Goal: Task Accomplishment & Management: Manage account settings

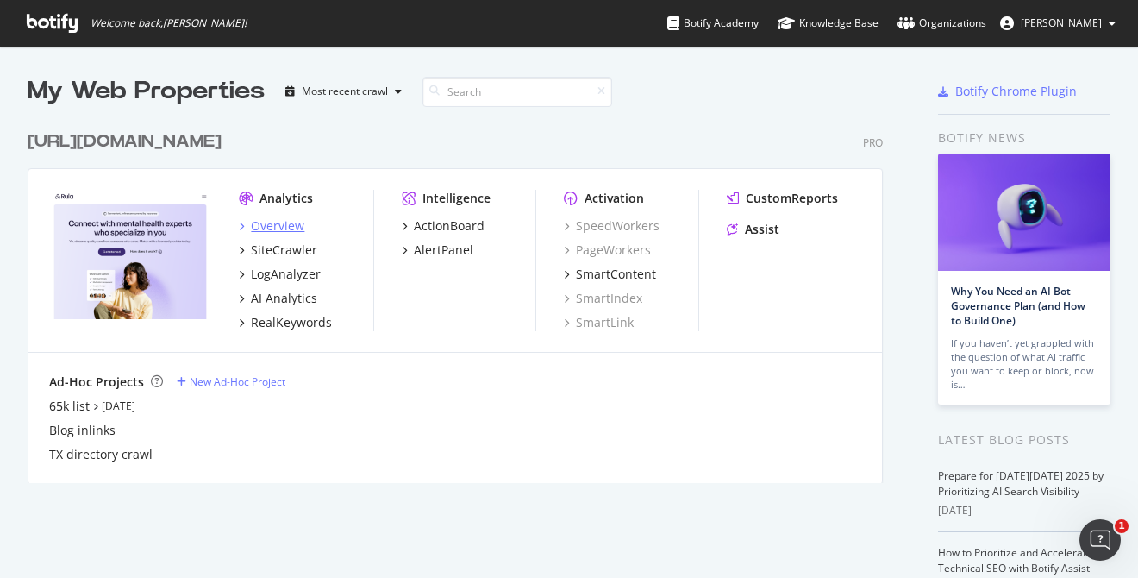
click at [297, 220] on div "Overview" at bounding box center [277, 225] width 53 height 17
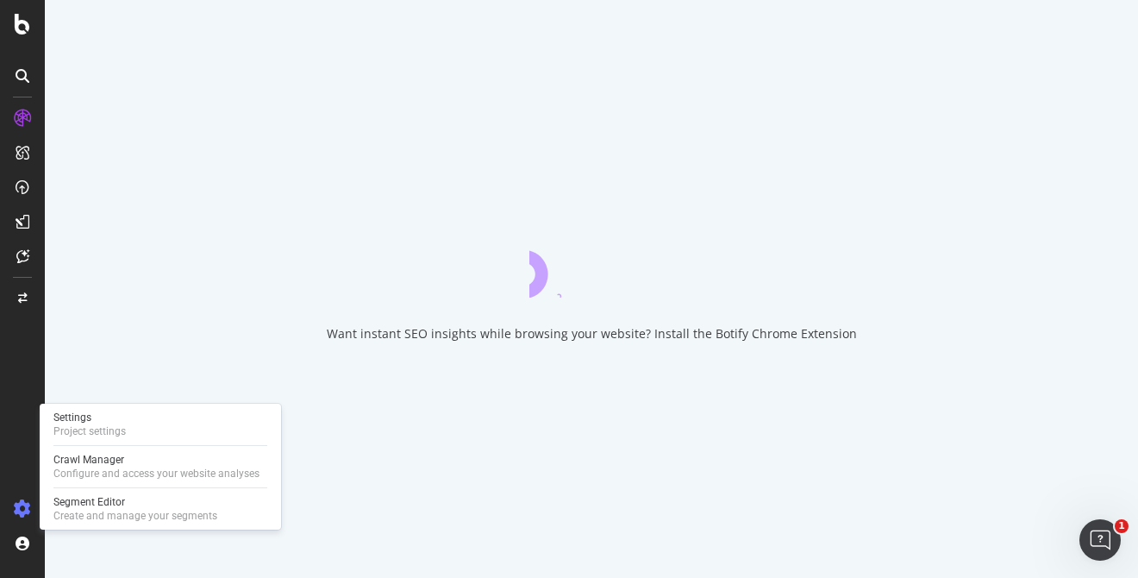
click at [22, 504] on icon at bounding box center [22, 508] width 17 height 17
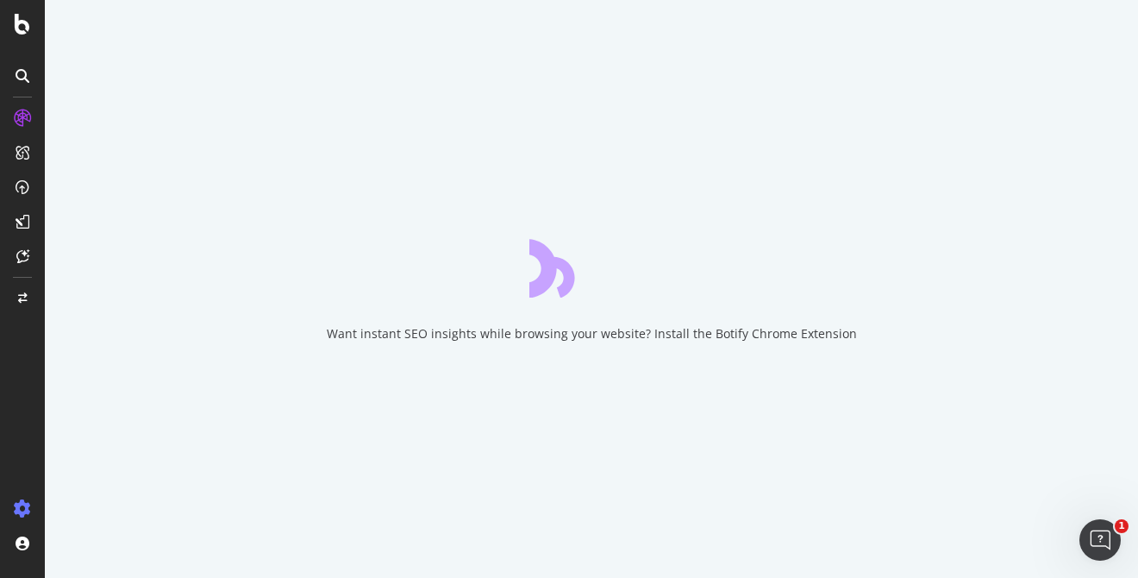
click at [22, 506] on icon at bounding box center [22, 508] width 17 height 17
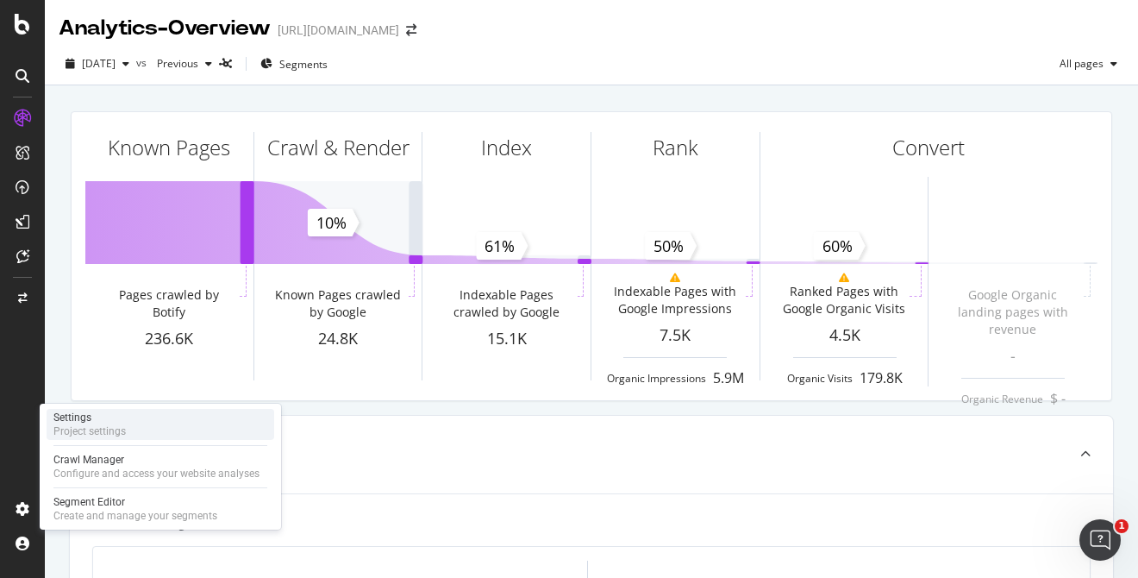
click at [100, 427] on div "Project settings" at bounding box center [89, 431] width 72 height 14
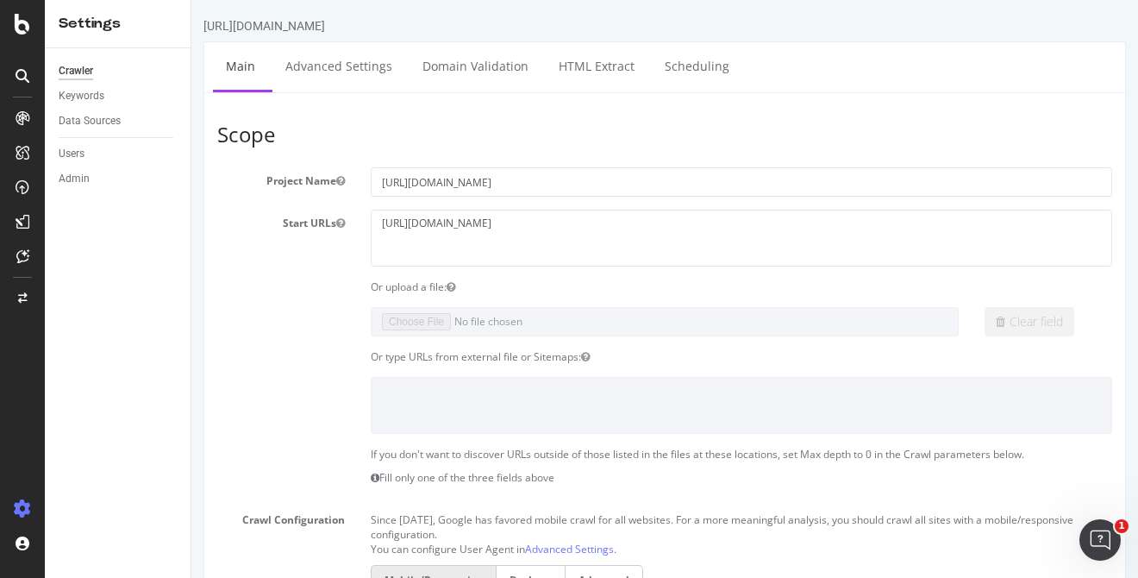
scroll to position [2, 0]
click at [79, 159] on div "Users" at bounding box center [72, 154] width 26 height 18
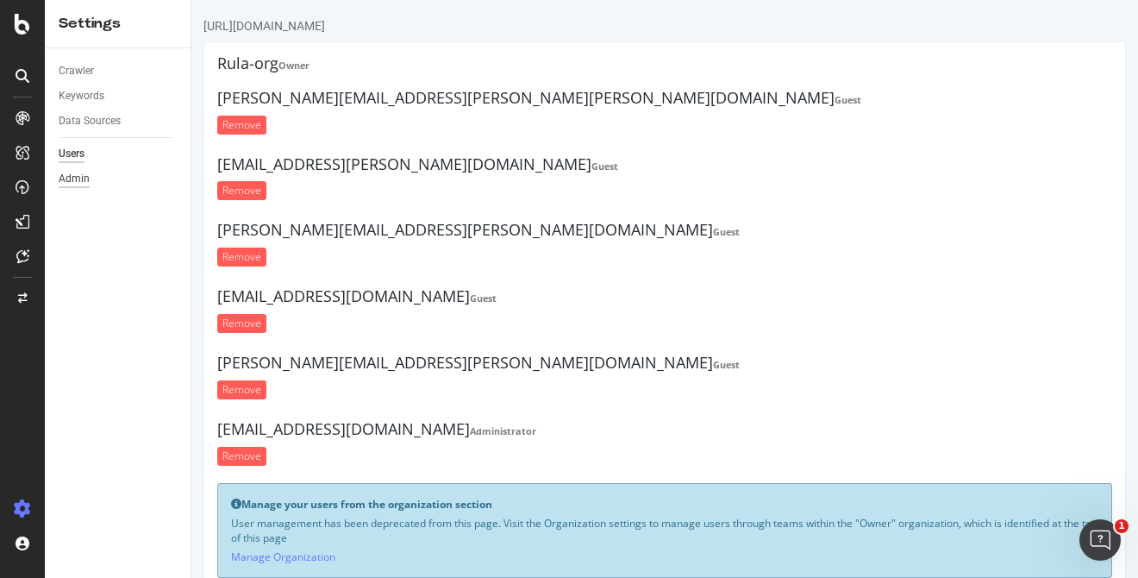
click at [73, 185] on div "Admin" at bounding box center [74, 179] width 31 height 18
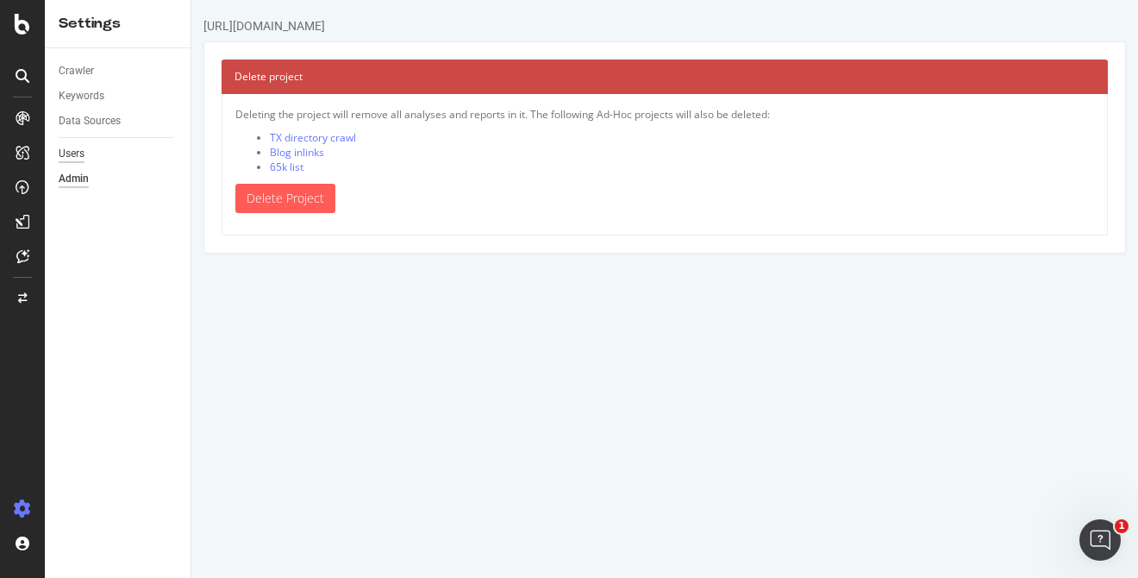
click at [77, 150] on div "Users" at bounding box center [72, 154] width 26 height 18
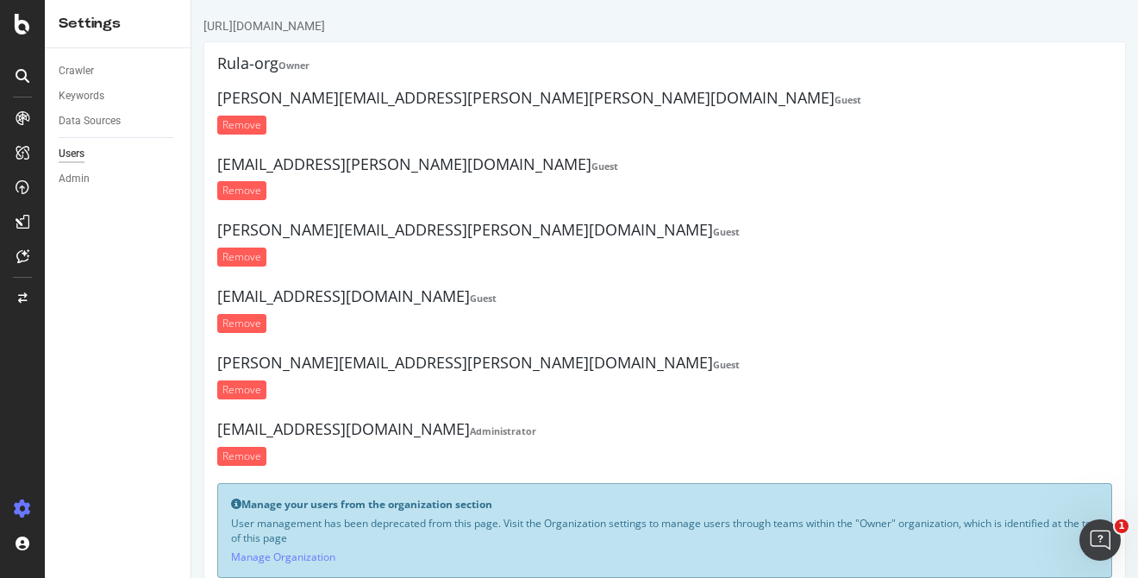
scroll to position [48, 0]
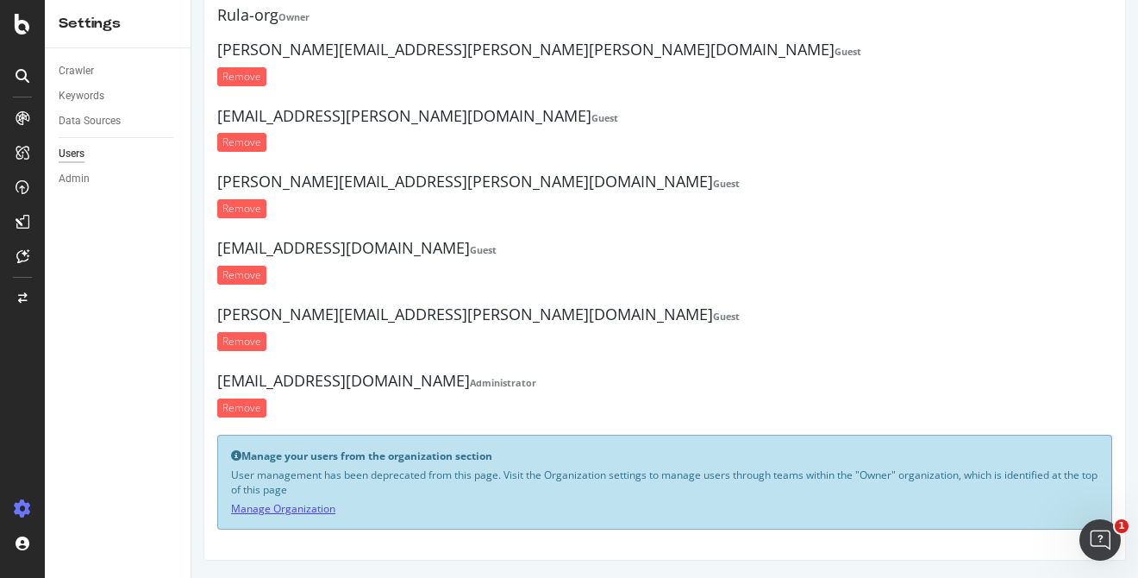
click at [309, 504] on link "Manage Organization" at bounding box center [283, 508] width 104 height 15
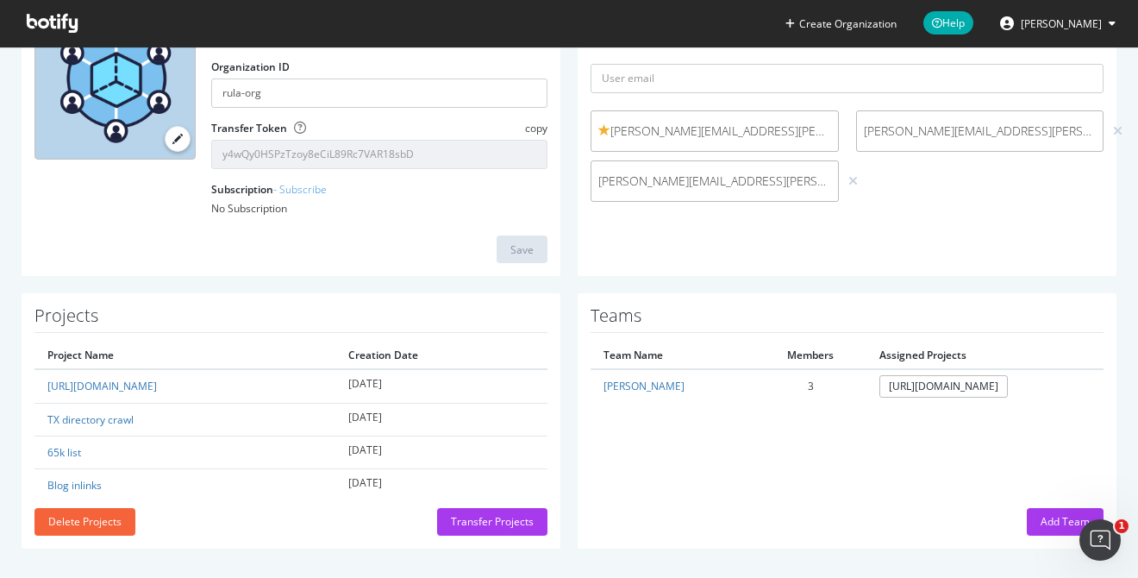
scroll to position [172, 0]
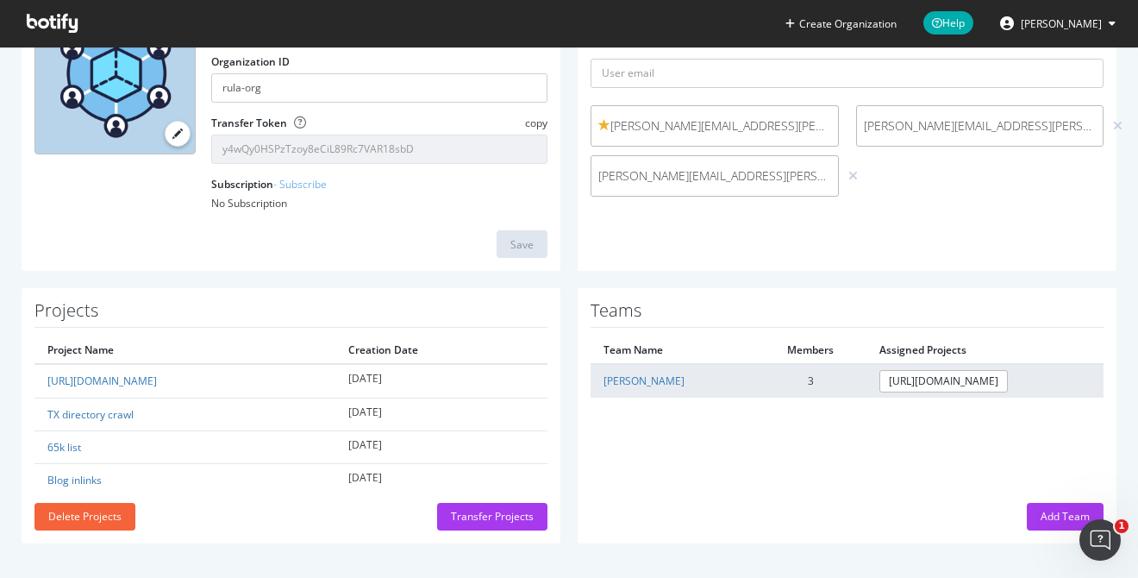
click at [625, 384] on td "[PERSON_NAME]" at bounding box center [673, 380] width 165 height 33
click at [621, 383] on link "[PERSON_NAME]" at bounding box center [644, 380] width 81 height 15
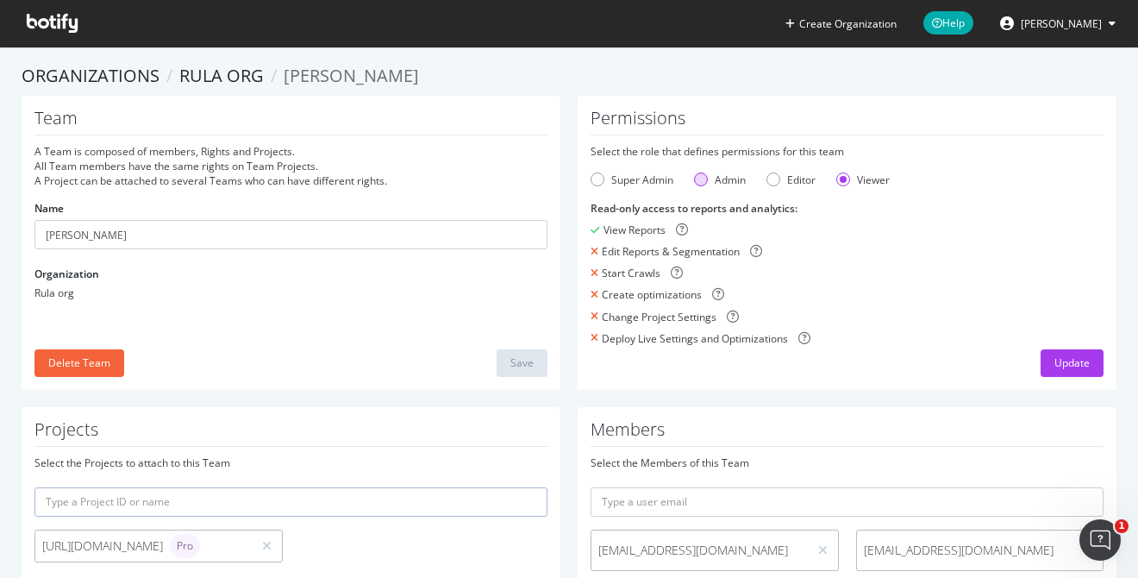
click at [699, 182] on div "Admin" at bounding box center [701, 179] width 14 height 14
click at [1074, 355] on div "Update" at bounding box center [1072, 362] width 35 height 15
click at [56, 16] on icon at bounding box center [52, 23] width 51 height 19
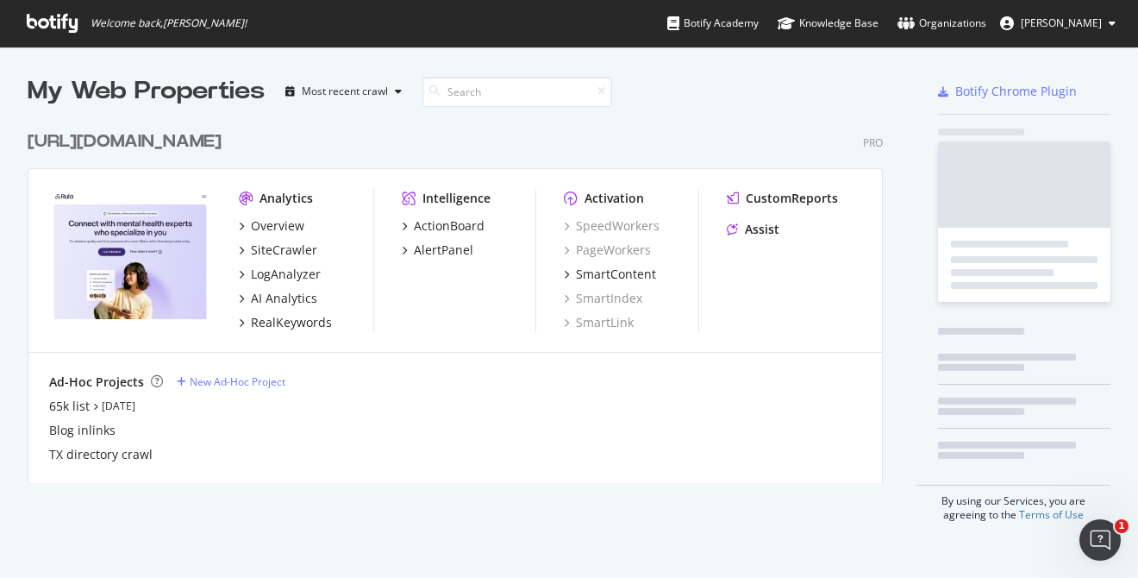
scroll to position [374, 869]
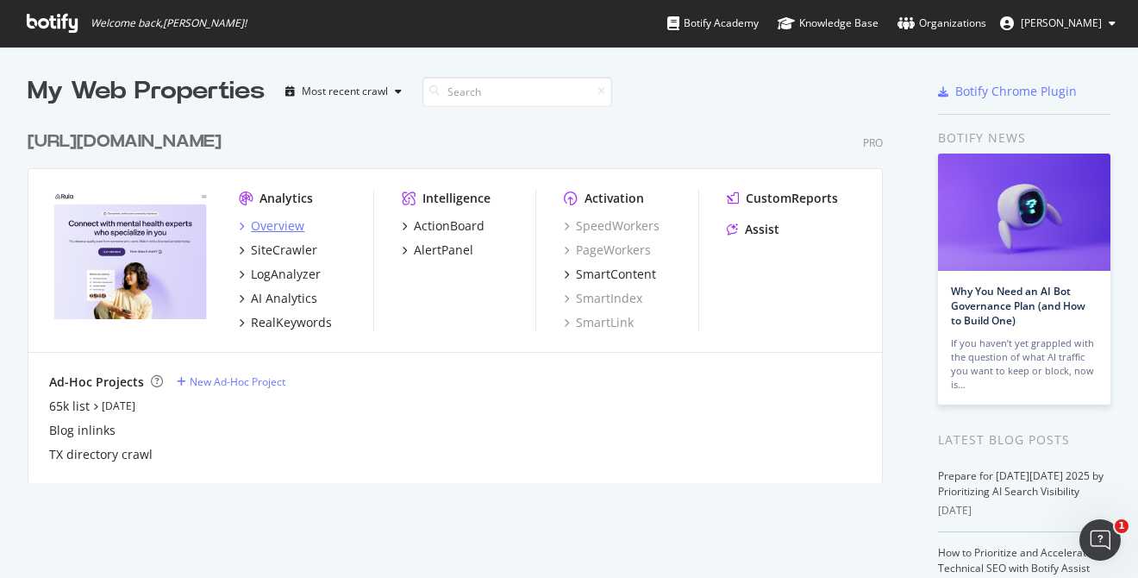
click at [261, 229] on div "Overview" at bounding box center [277, 225] width 53 height 17
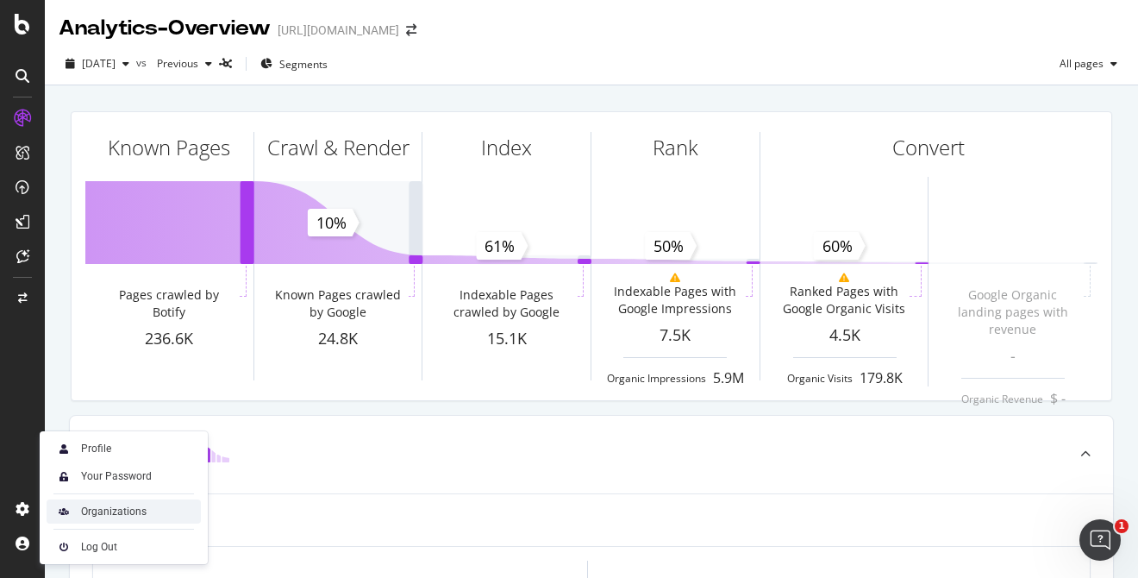
click at [122, 512] on div "Organizations" at bounding box center [114, 512] width 66 height 14
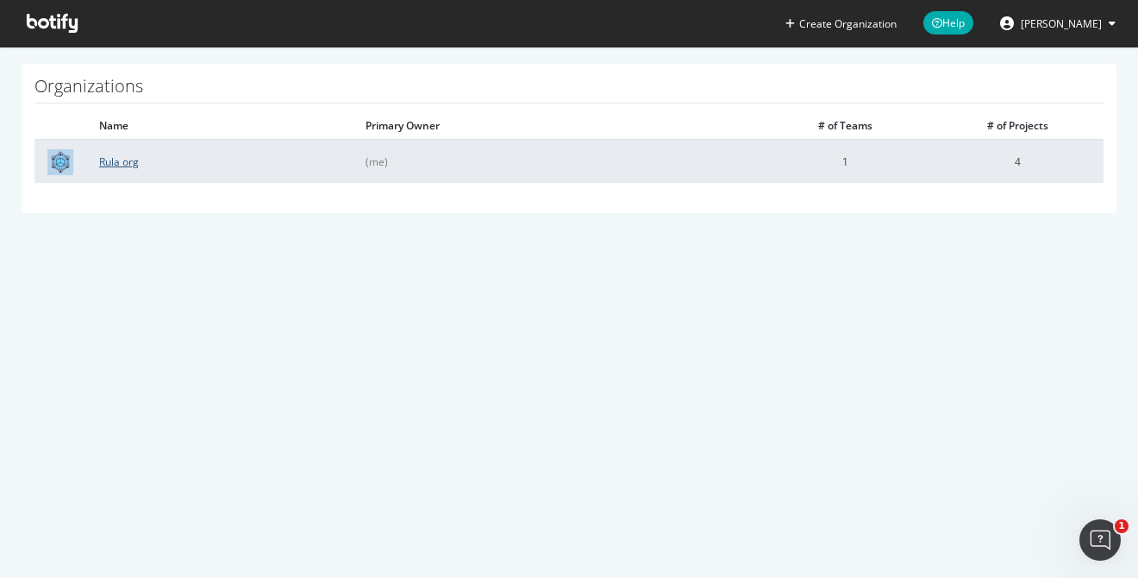
click at [131, 165] on link "Rula org" at bounding box center [119, 161] width 40 height 15
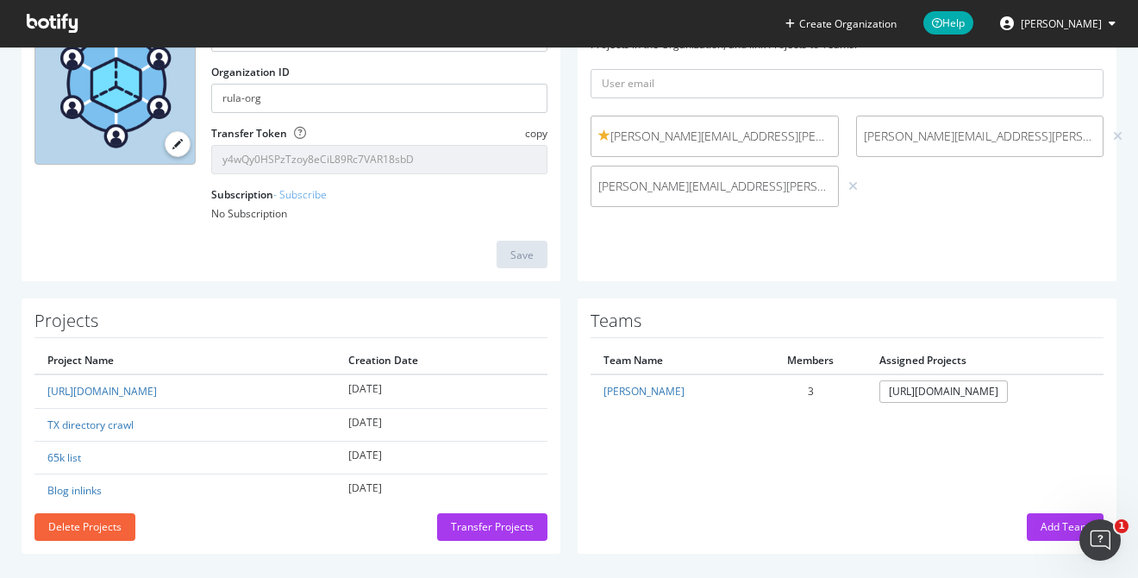
scroll to position [172, 0]
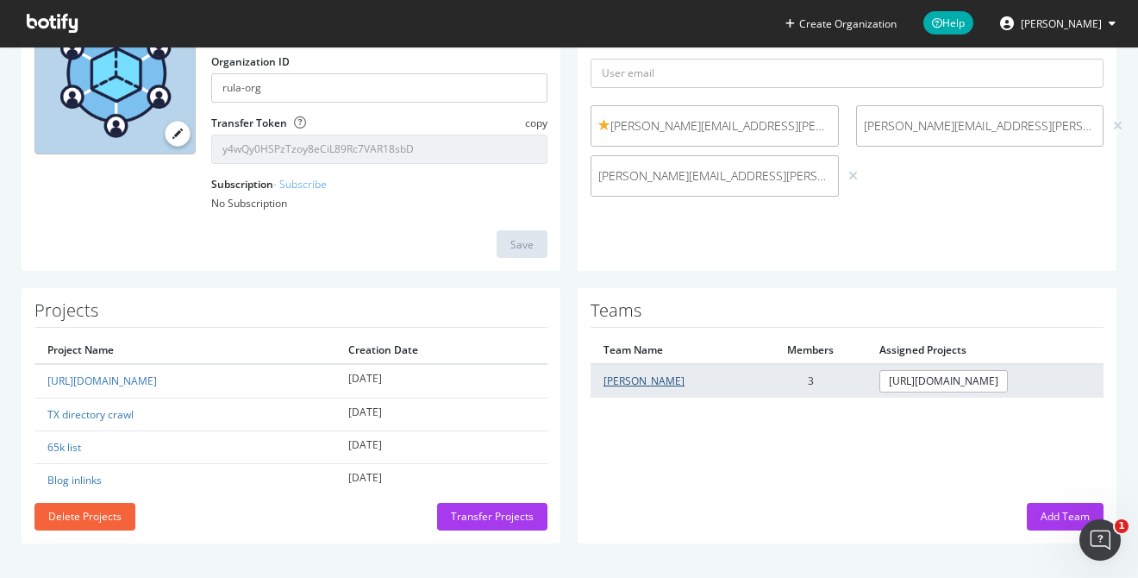
click at [624, 382] on link "[PERSON_NAME]" at bounding box center [644, 380] width 81 height 15
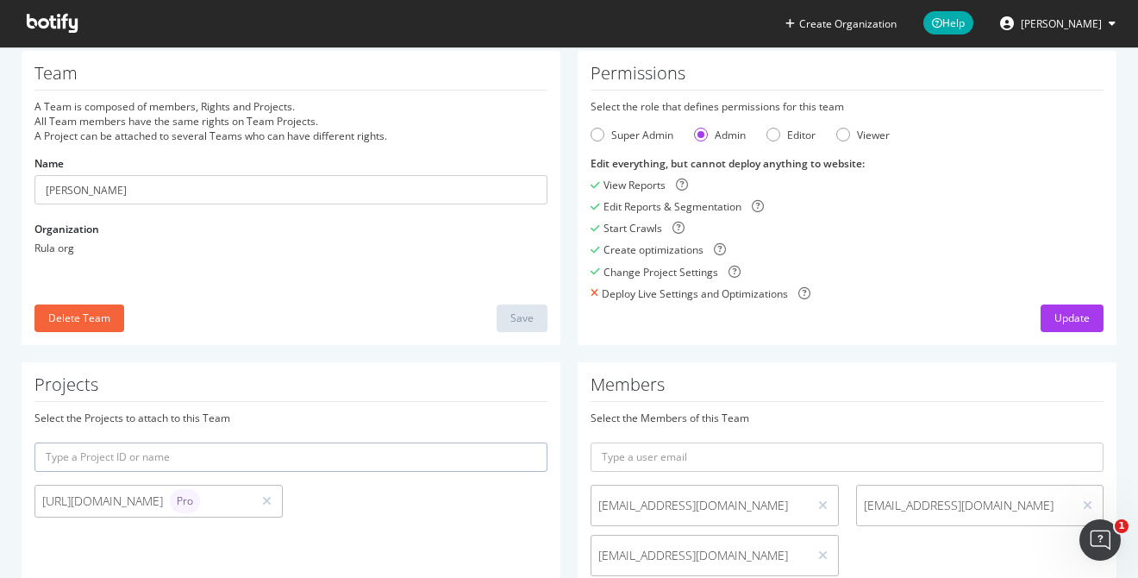
scroll to position [46, 0]
